Goal: Find specific page/section: Find specific page/section

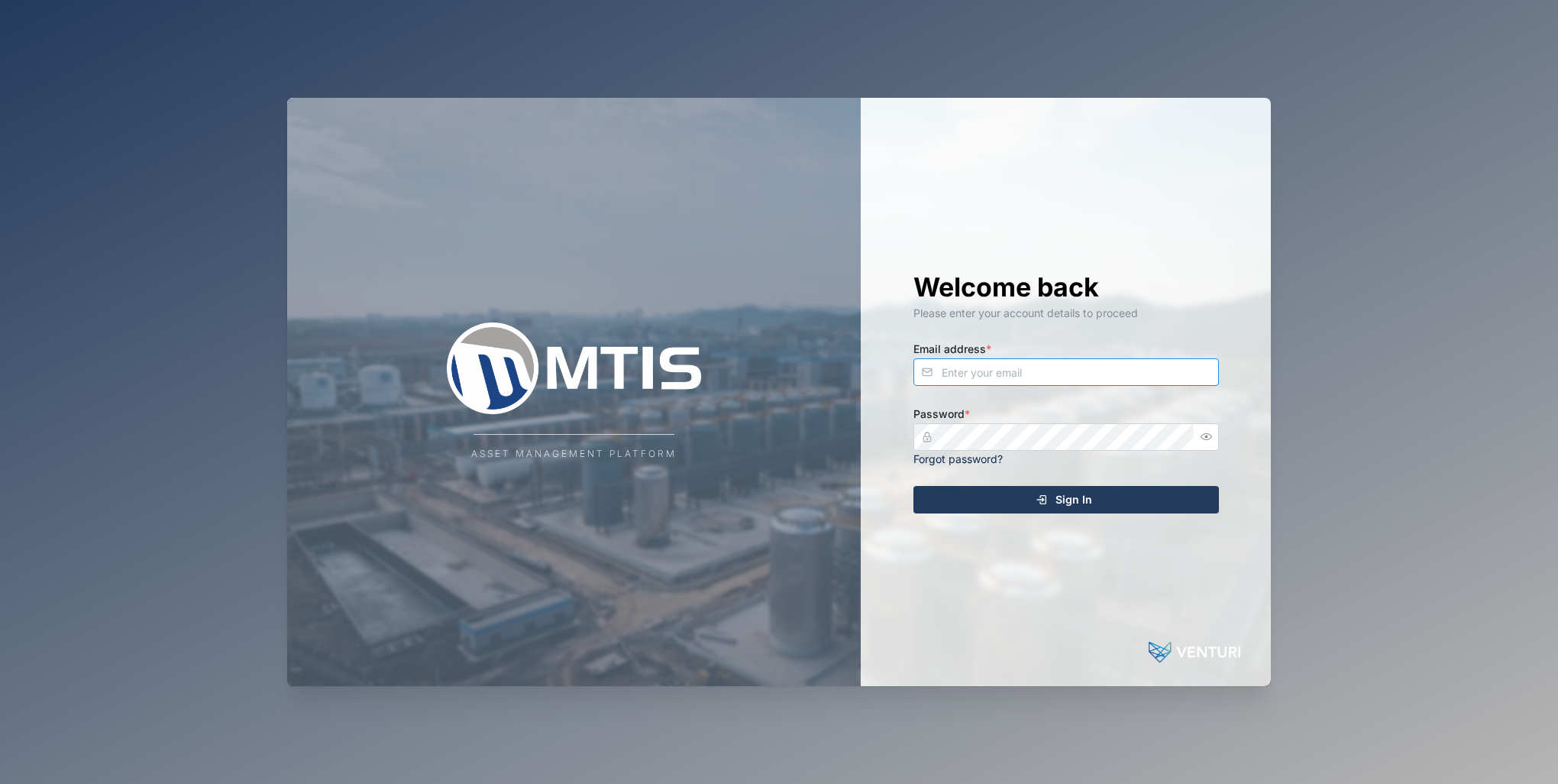
type input "[EMAIL_ADDRESS][DOMAIN_NAME]"
click at [1089, 500] on span "Sign In" at bounding box center [1073, 499] width 36 height 26
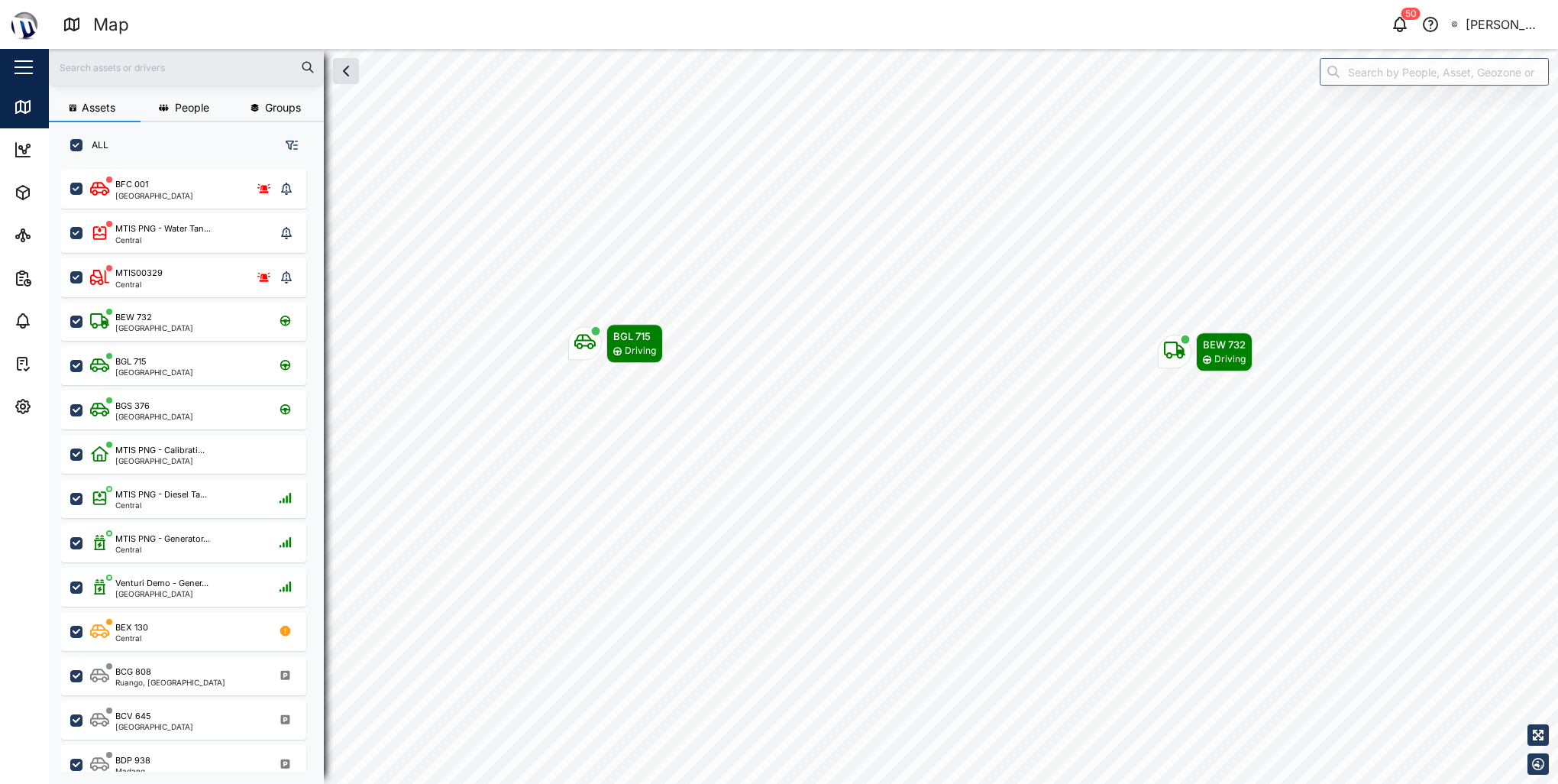
scroll to position [12, 12]
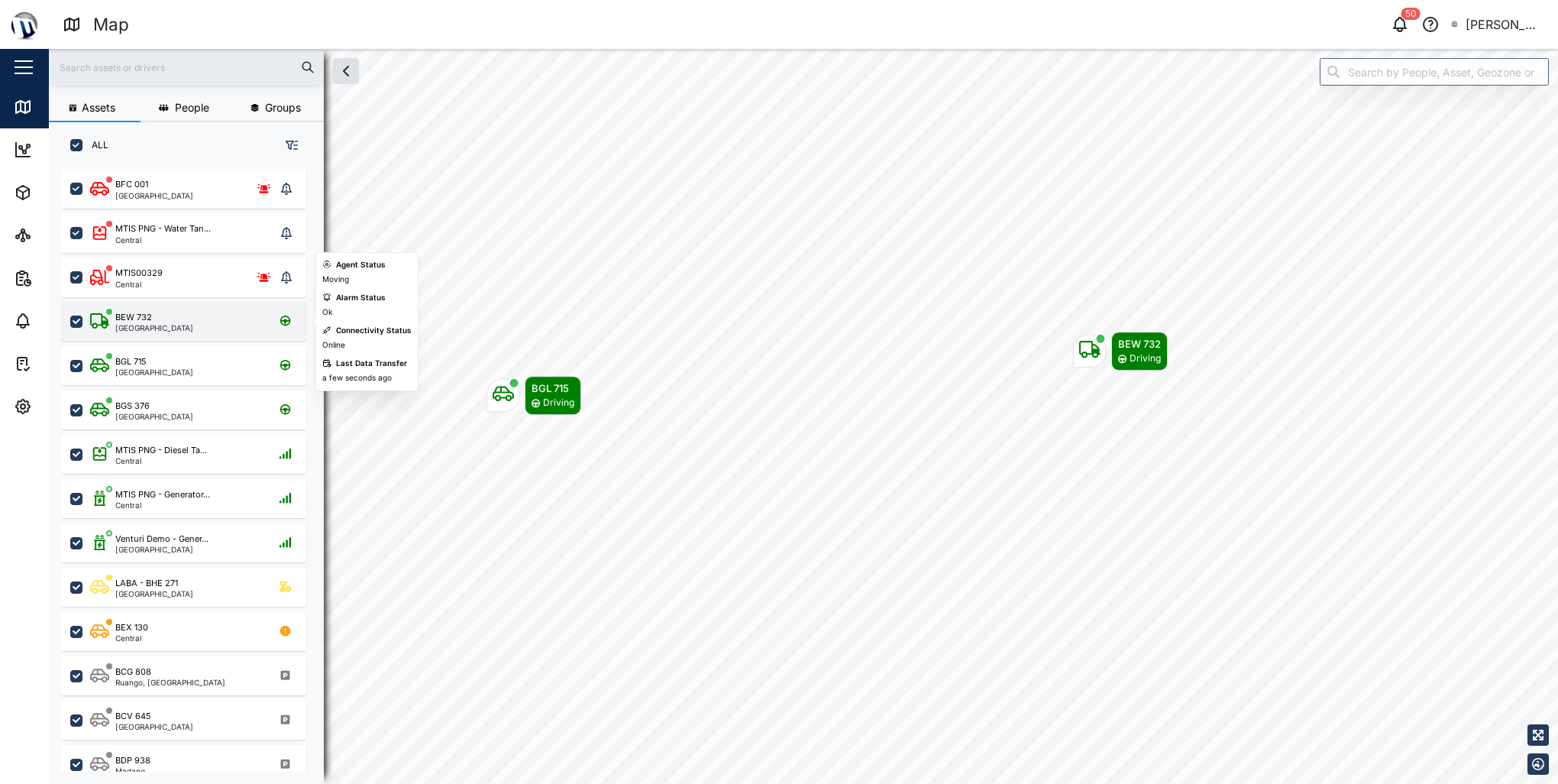
click at [187, 323] on div "BEW 732 [GEOGRAPHIC_DATA]" at bounding box center [193, 321] width 207 height 20
click at [188, 323] on div "BEW 732 [GEOGRAPHIC_DATA]" at bounding box center [193, 321] width 207 height 20
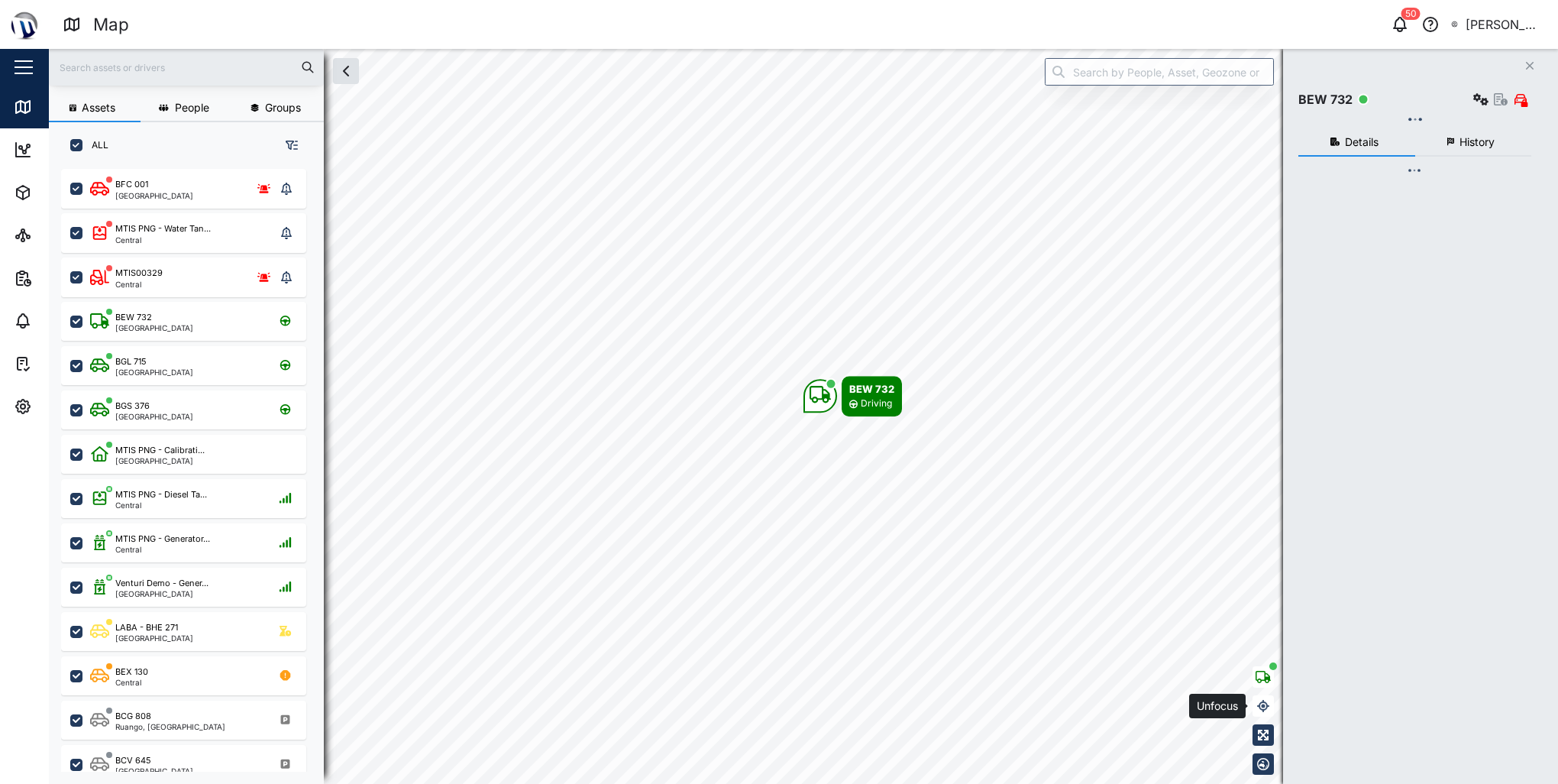
click at [1273, 714] on button "button" at bounding box center [1263, 705] width 21 height 21
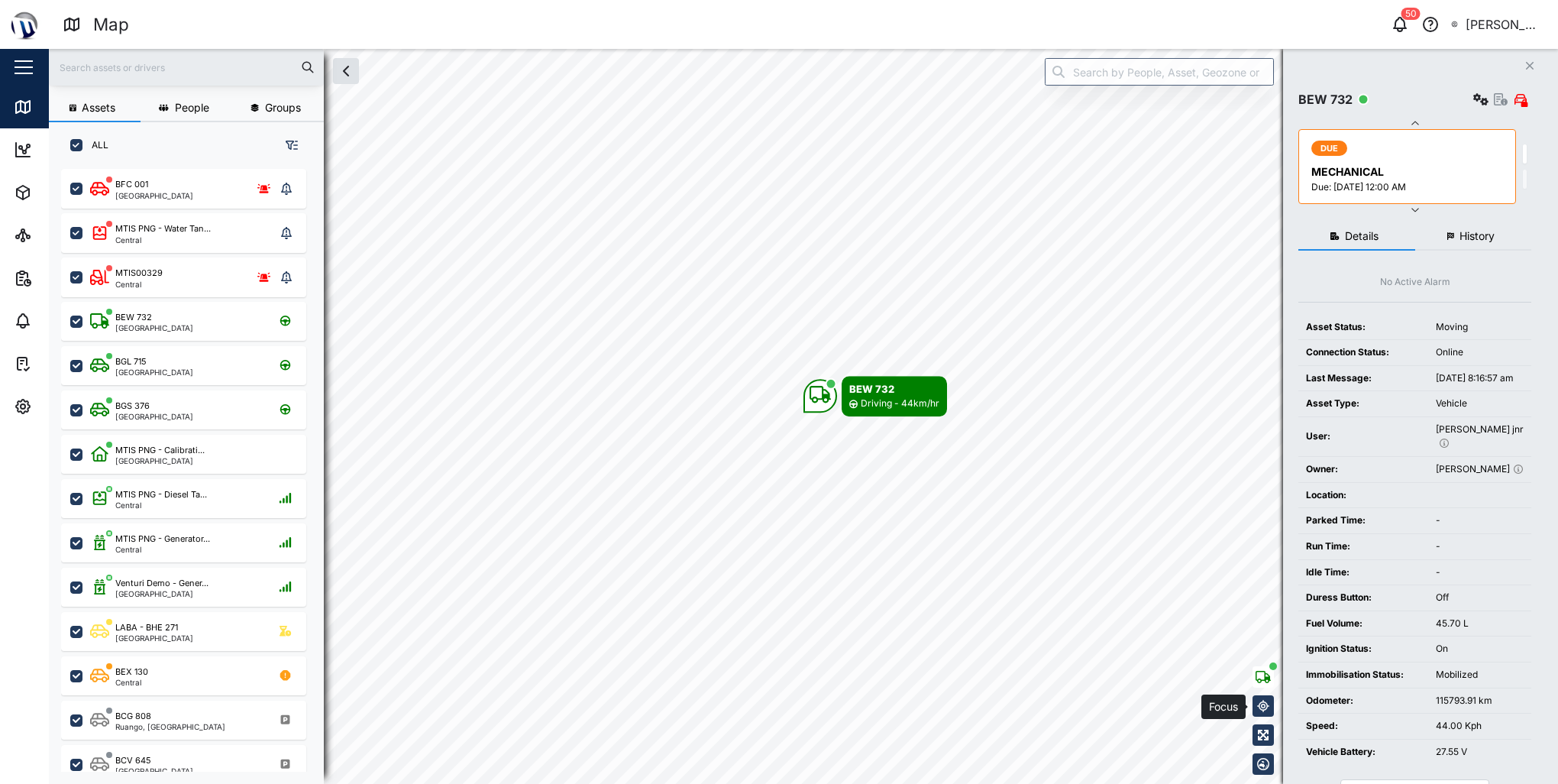
click at [1273, 714] on button "button" at bounding box center [1263, 705] width 21 height 21
